Goal: Information Seeking & Learning: Learn about a topic

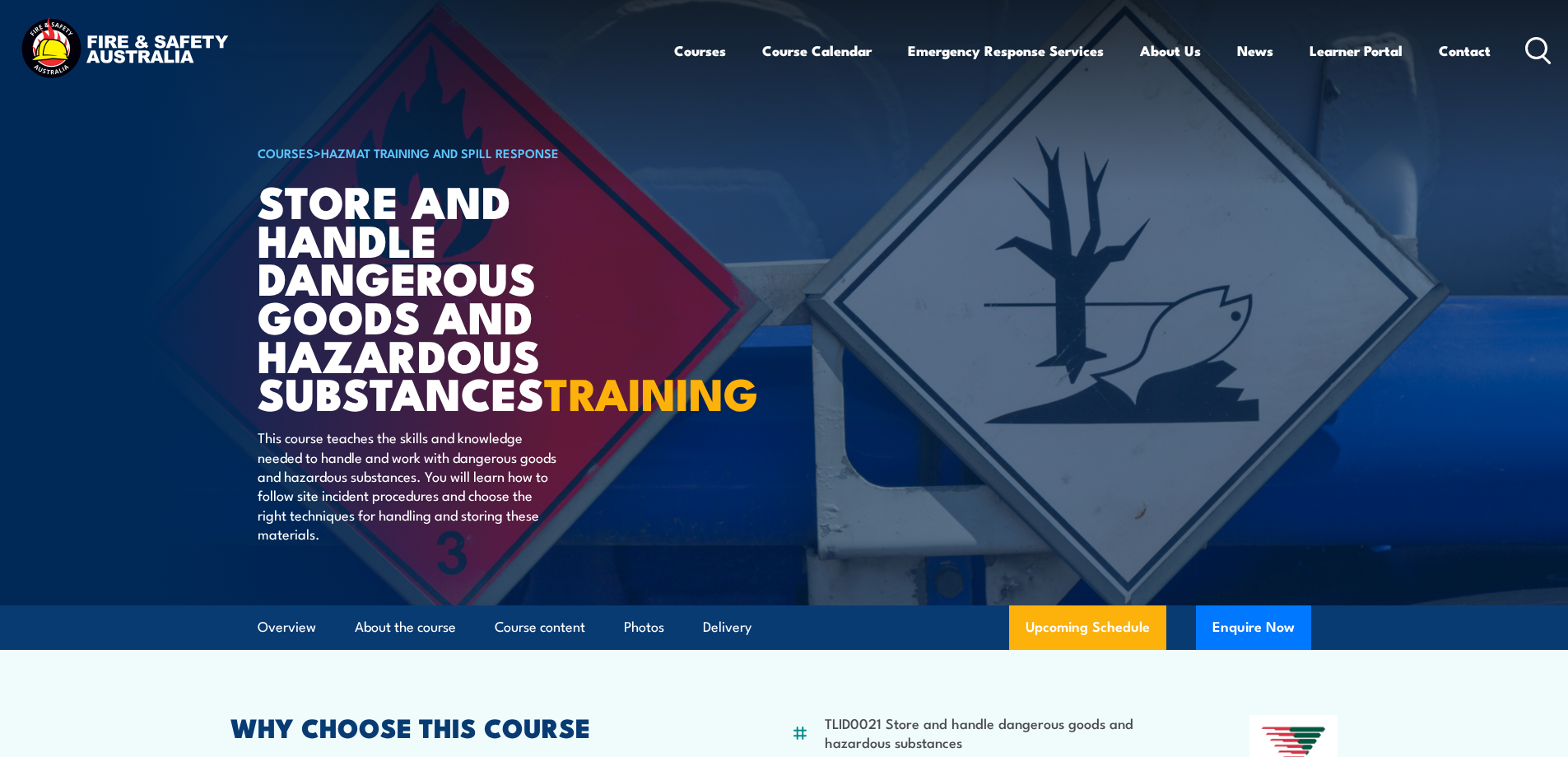
click at [1535, 49] on icon at bounding box center [1538, 51] width 26 height 27
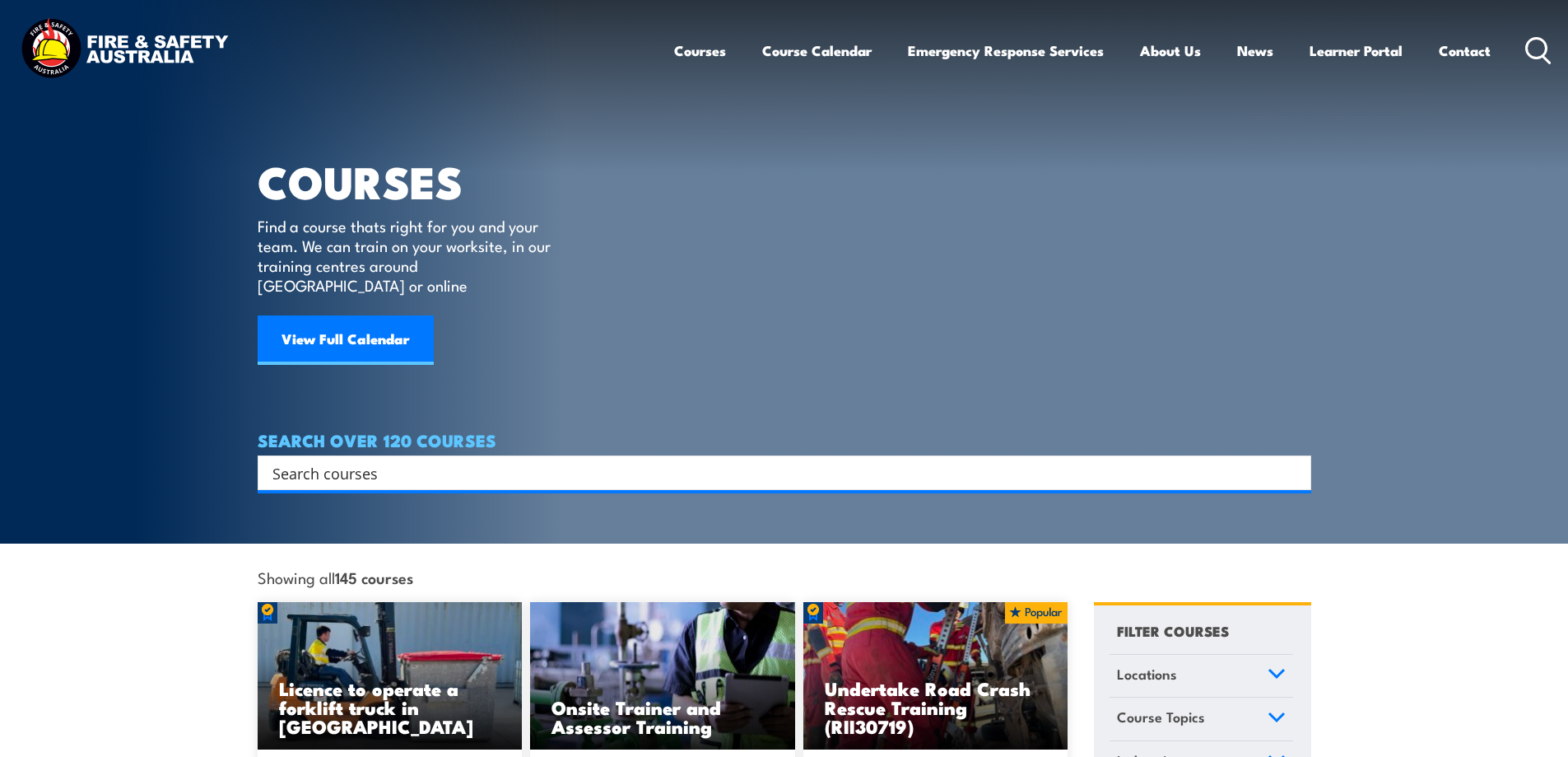
click at [393, 460] on input "Search input" at bounding box center [773, 472] width 1003 height 24
paste input "TLID0021 Store and handle dangerous goods and hazardous substances"
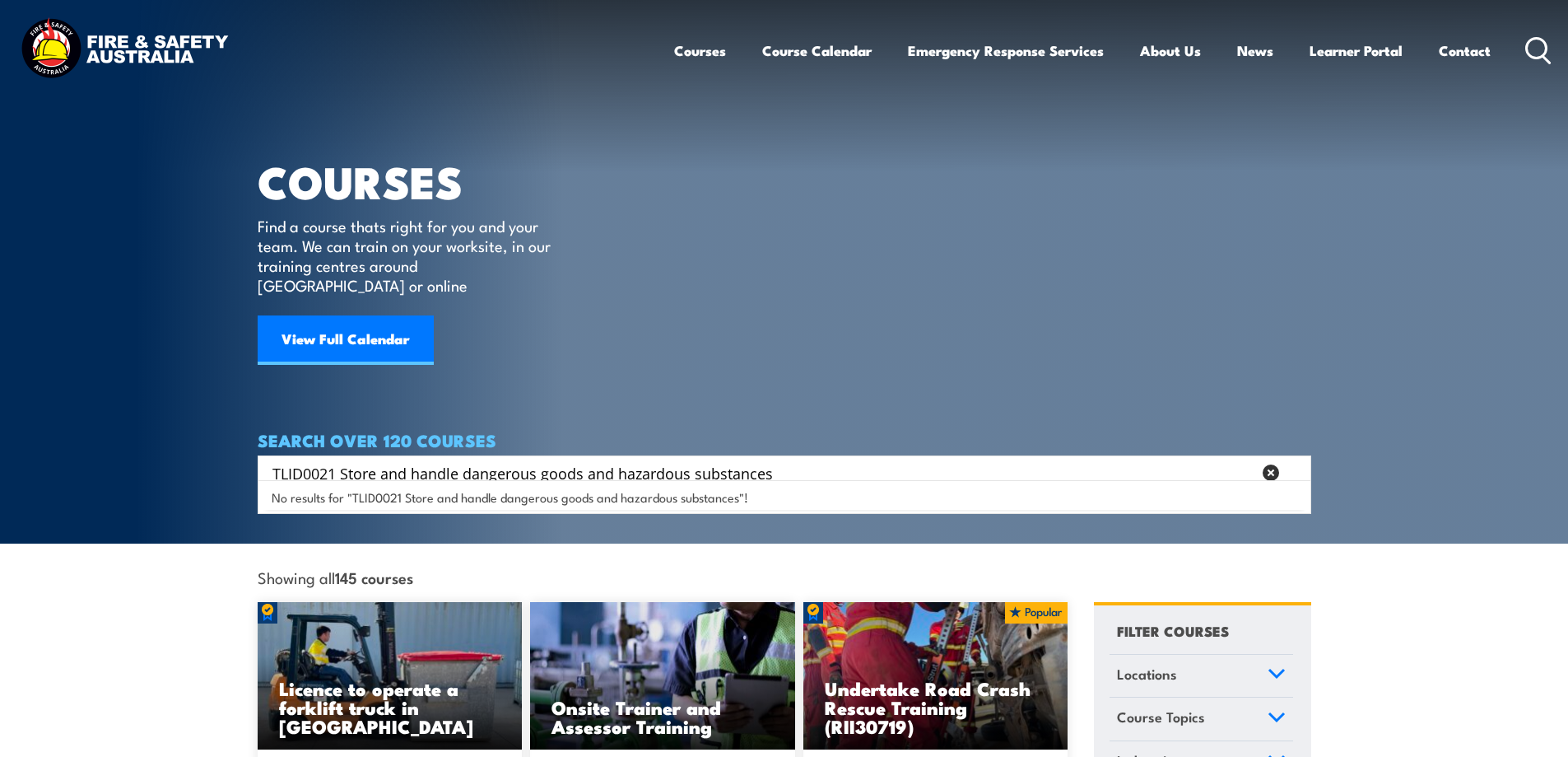
type input "TLID0021 Store and handle dangerous goods and hazardous substances"
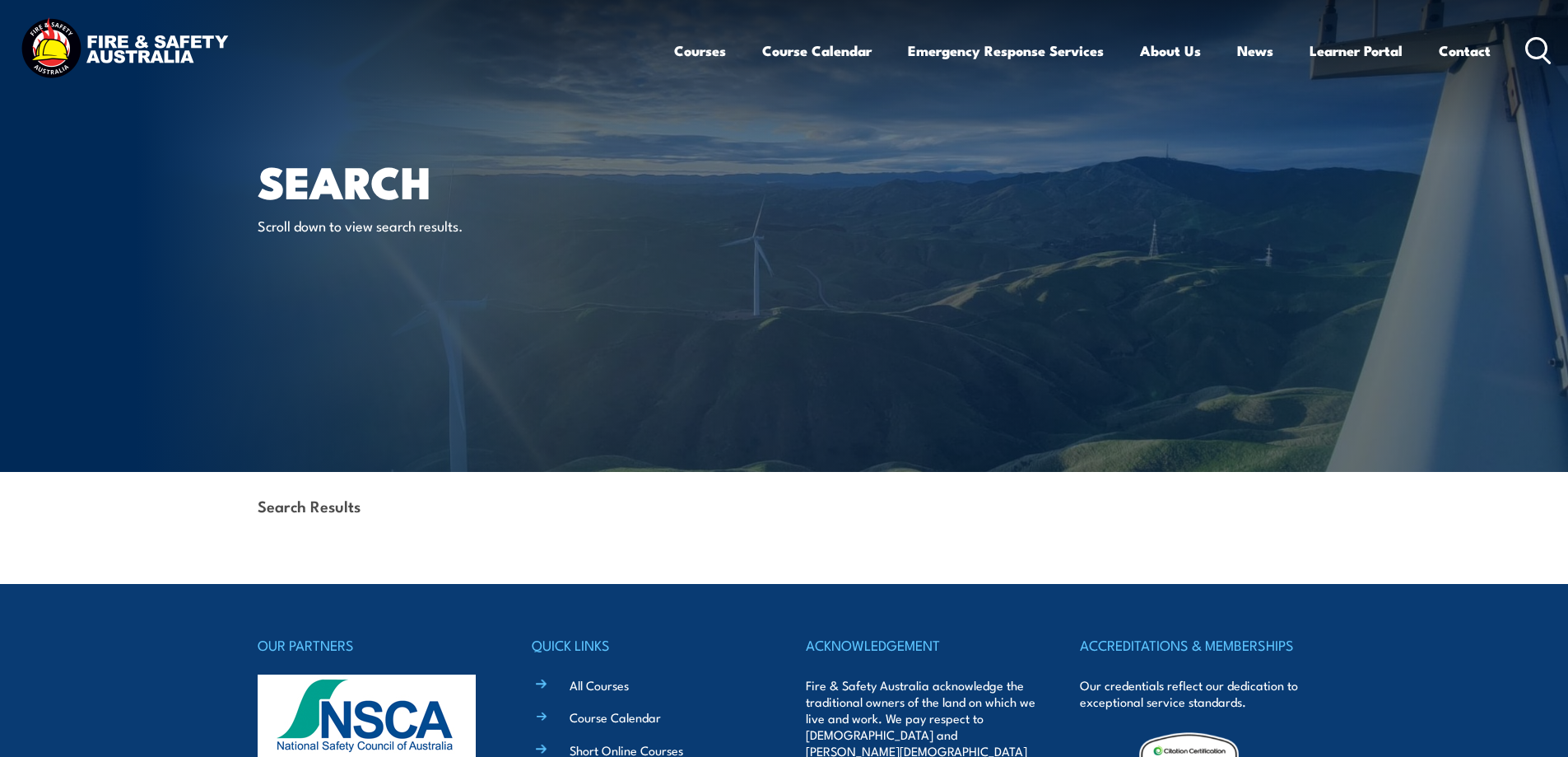
click at [326, 516] on strong "Search Results" at bounding box center [309, 505] width 103 height 23
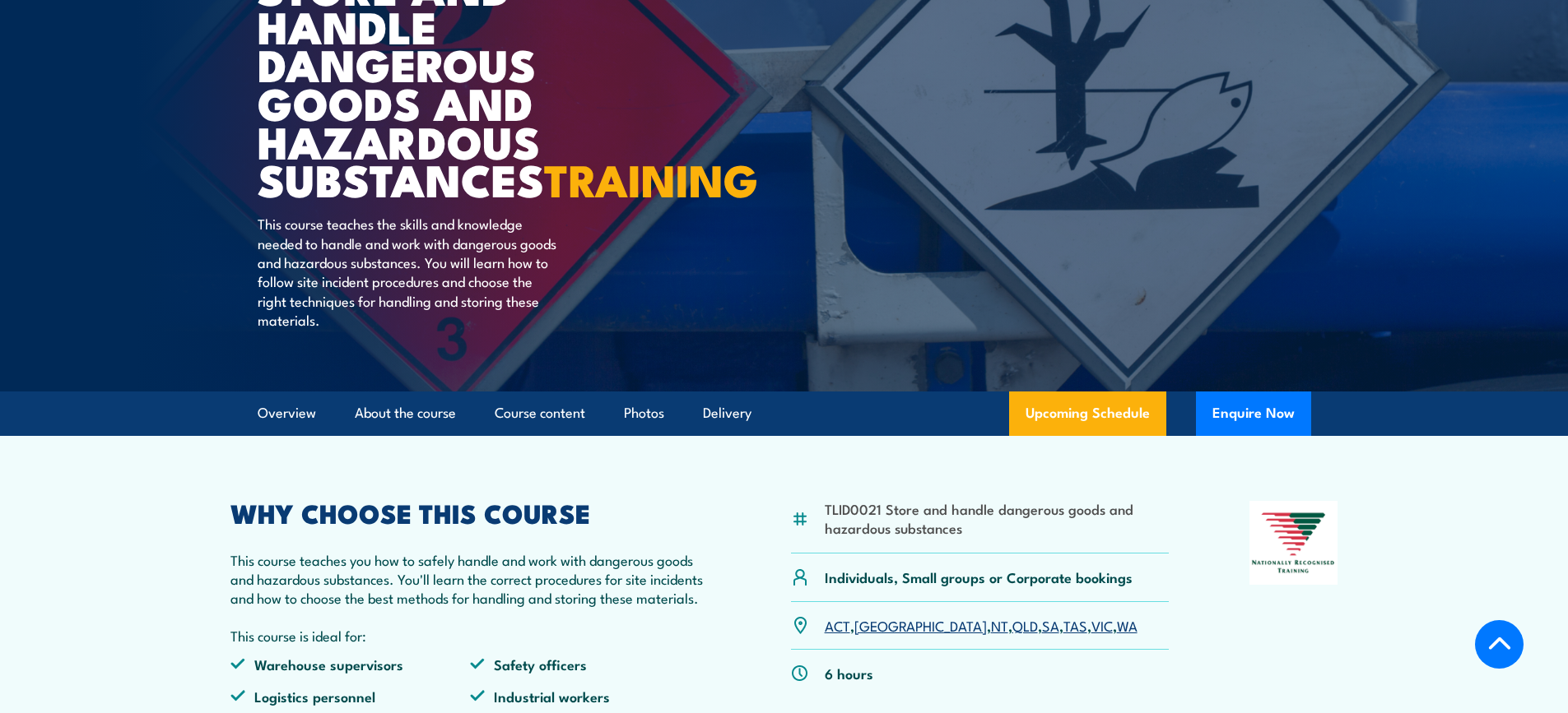
scroll to position [329, 0]
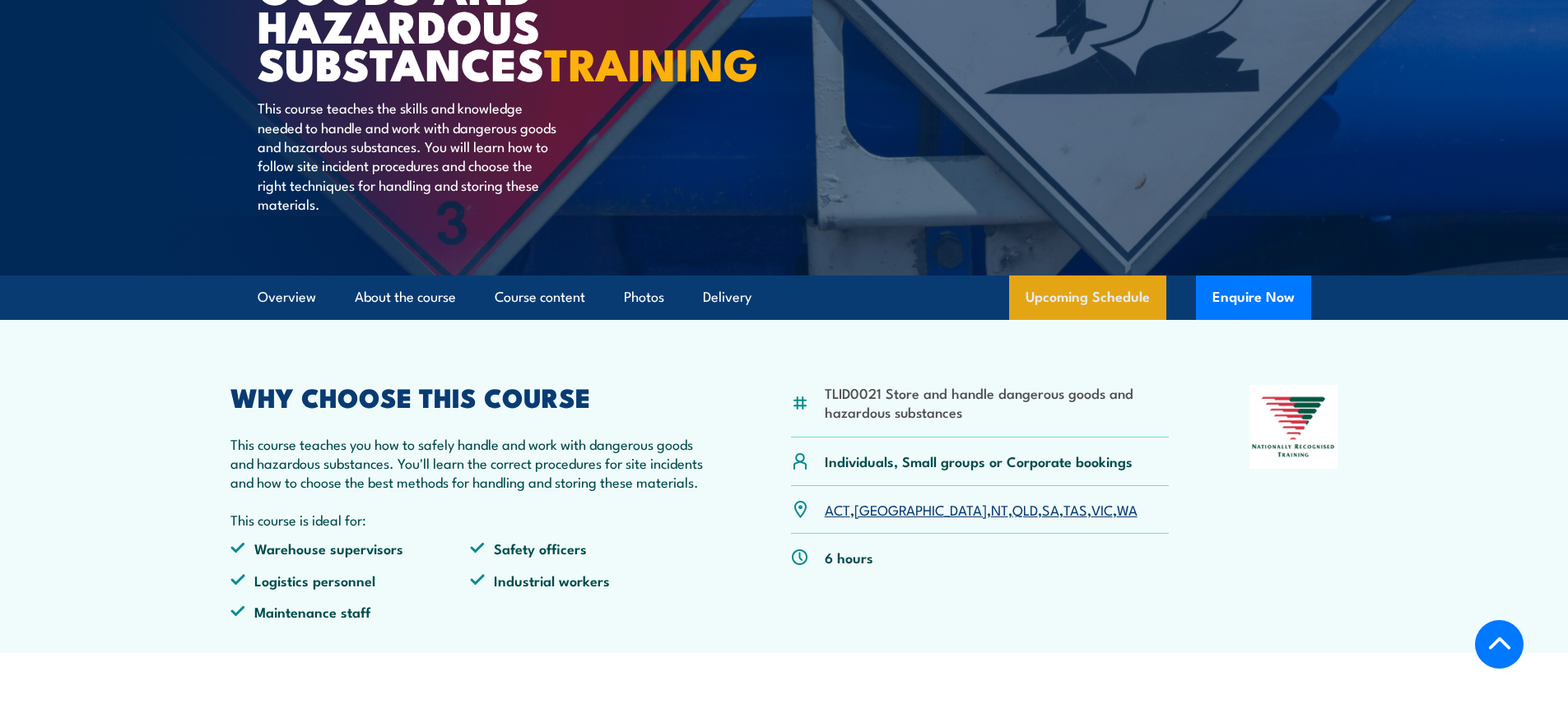
click at [1081, 320] on link "Upcoming Schedule" at bounding box center [1088, 297] width 157 height 44
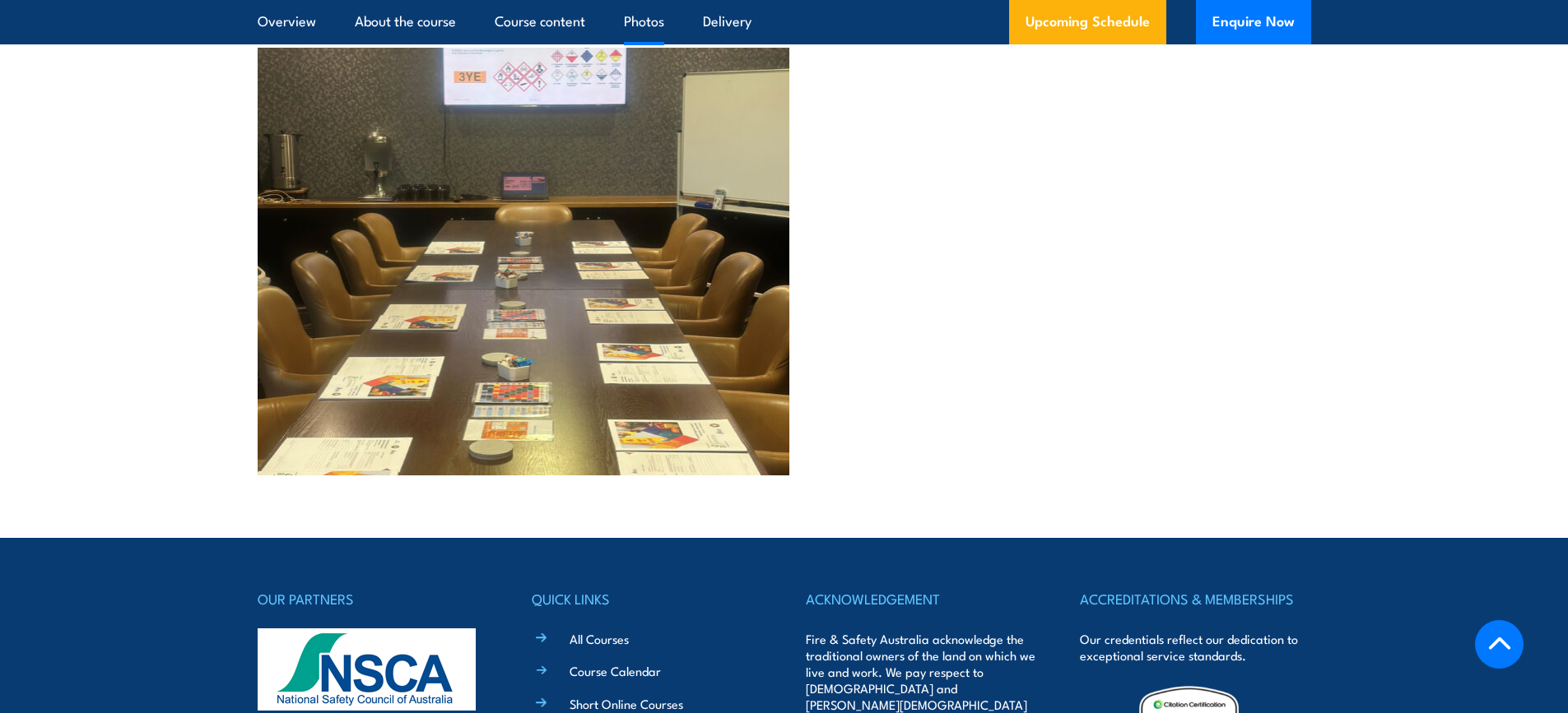
scroll to position [3907, 0]
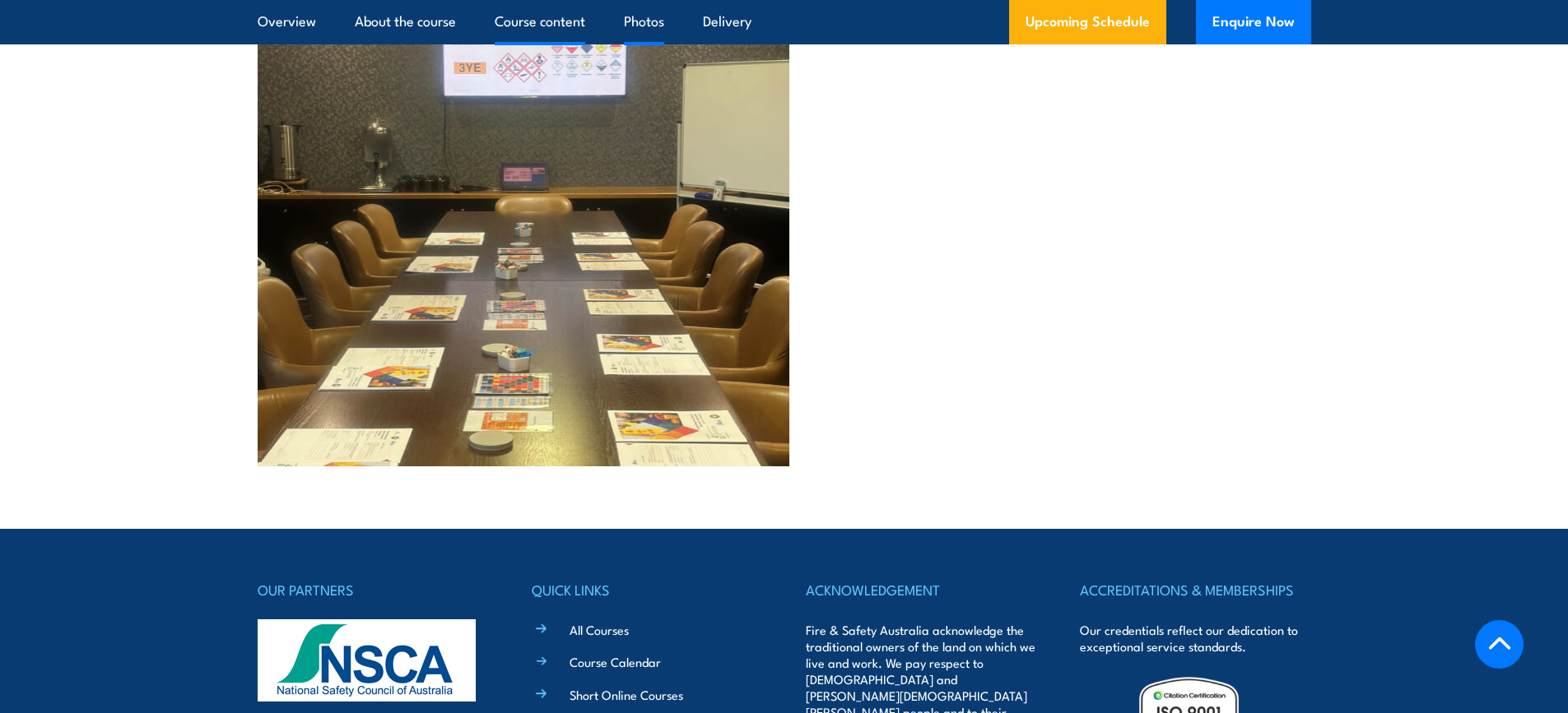
click at [528, 26] on link "Course content" at bounding box center [540, 22] width 90 height 43
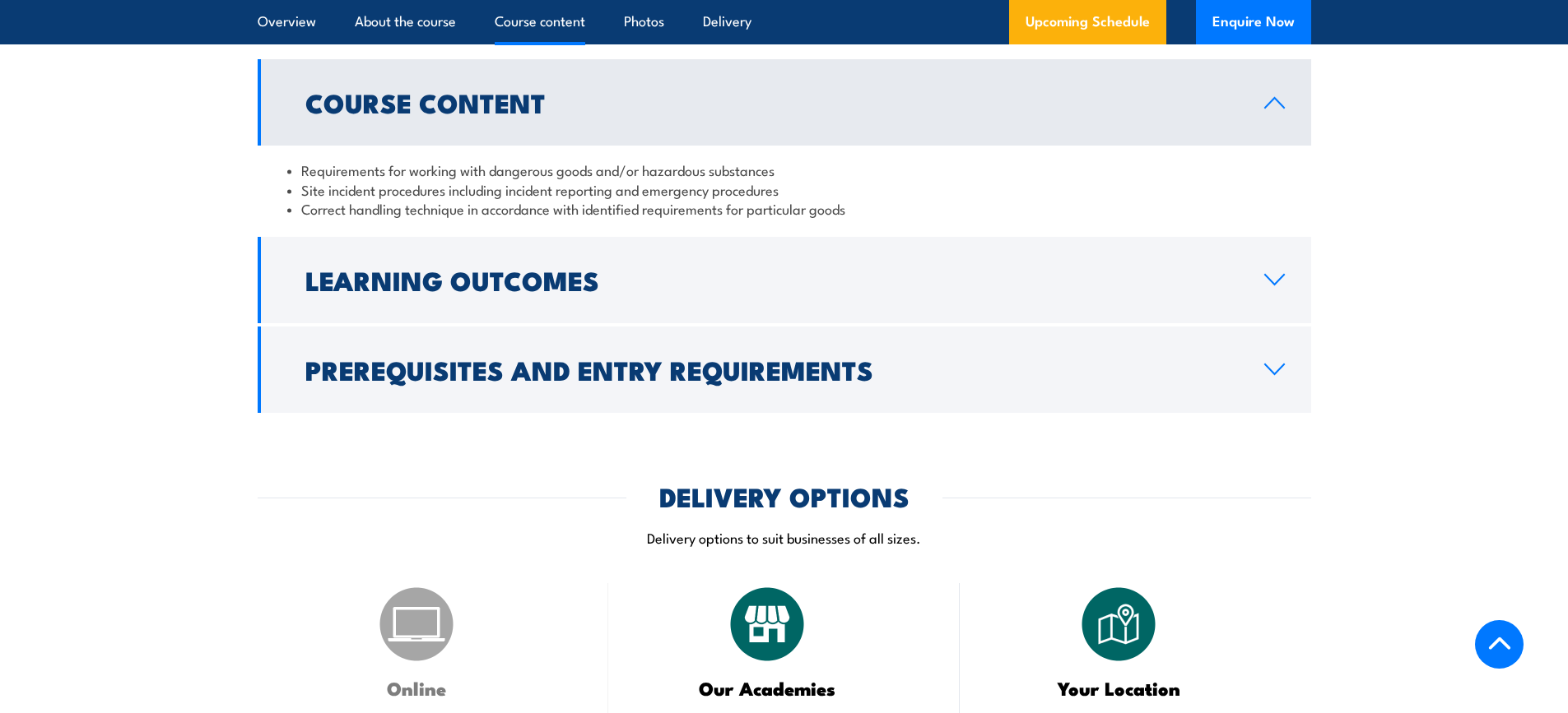
scroll to position [1429, 0]
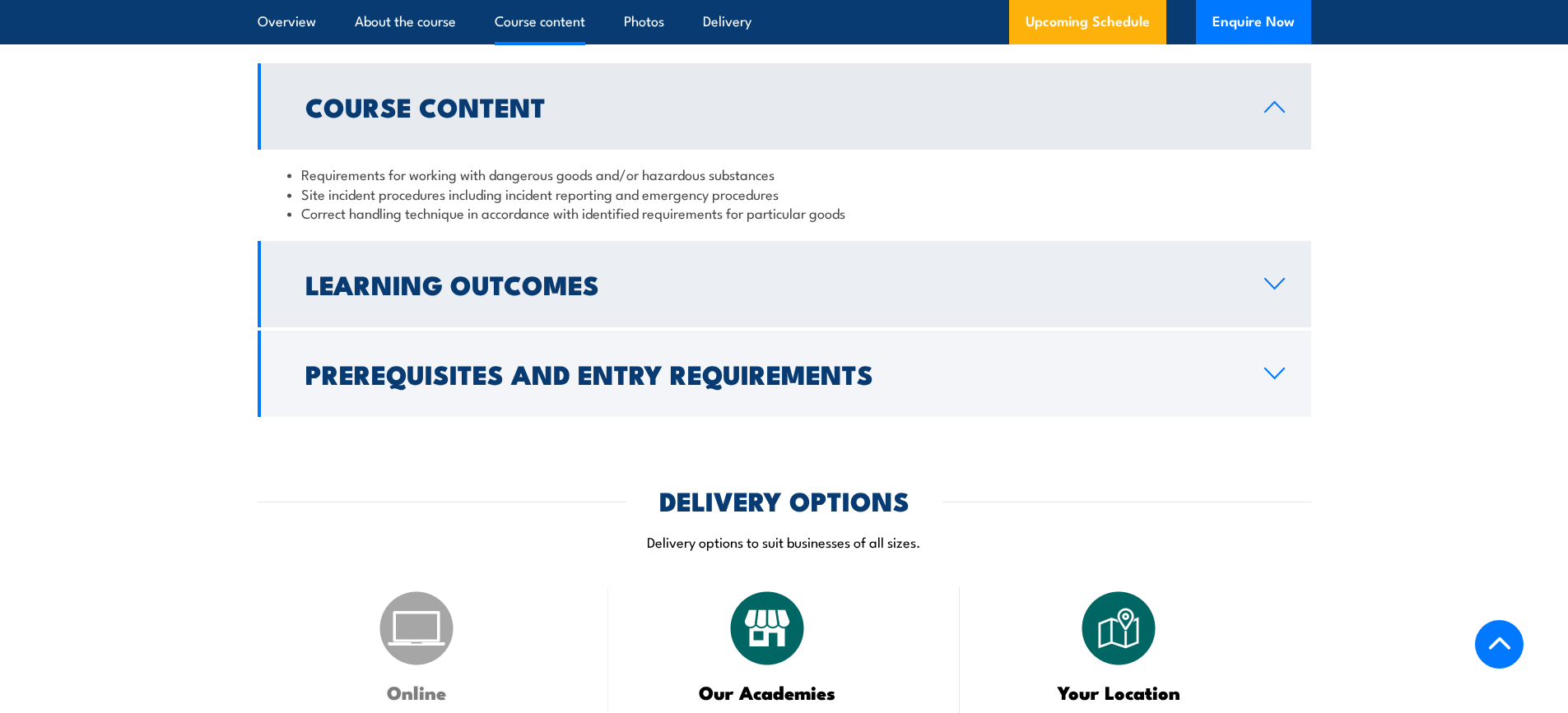
click at [1271, 314] on link "Learning Outcomes" at bounding box center [784, 285] width 1053 height 87
